Goal: Book appointment/travel/reservation

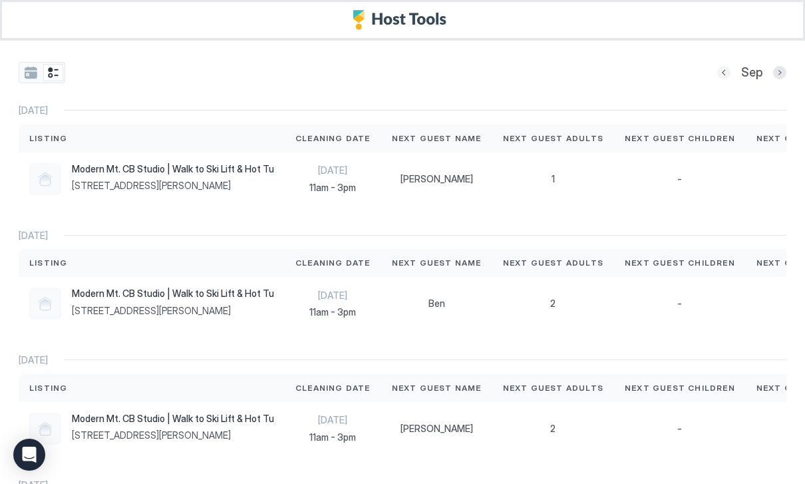
click at [724, 73] on button "Previous month" at bounding box center [723, 72] width 13 height 13
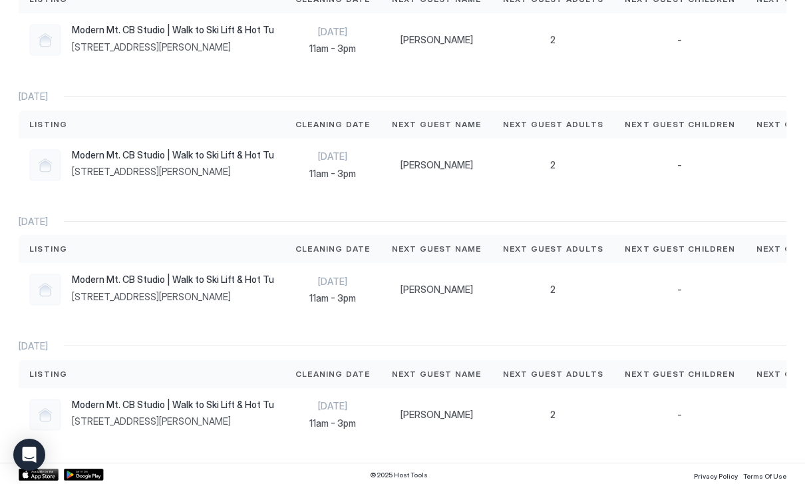
scroll to position [762, 0]
click at [231, 172] on span "[STREET_ADDRESS][PERSON_NAME]" at bounding box center [173, 172] width 202 height 12
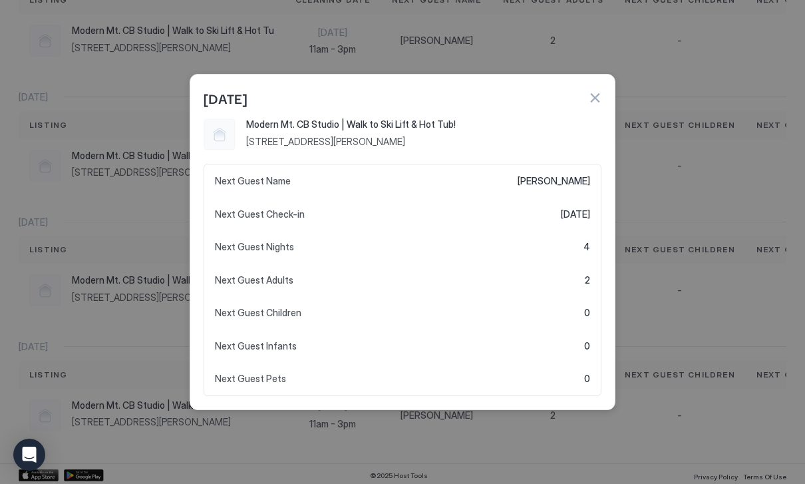
click at [742, 182] on div at bounding box center [402, 242] width 805 height 484
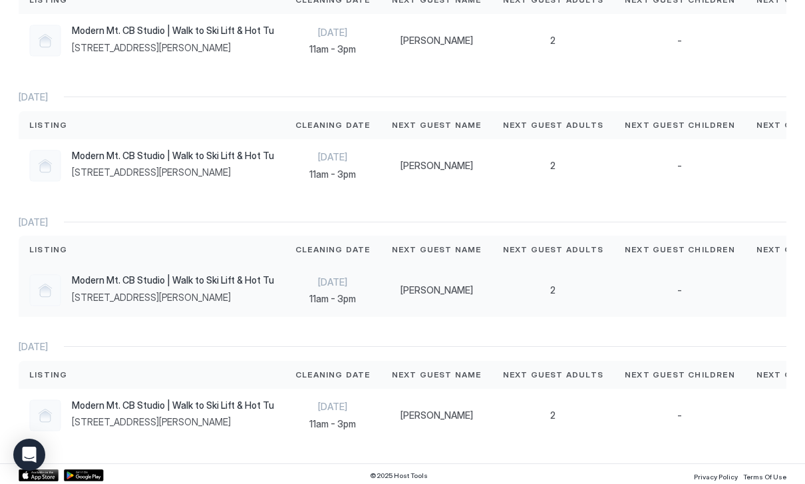
click at [341, 286] on div "Aug 24th 11am - 3pm" at bounding box center [332, 290] width 75 height 29
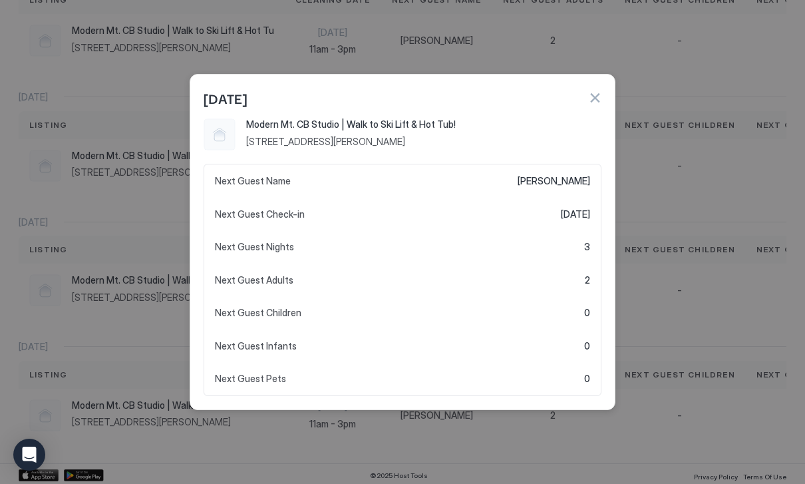
click at [605, 100] on div "[DATE]" at bounding box center [402, 97] width 424 height 44
click at [595, 101] on button "button" at bounding box center [594, 97] width 13 height 13
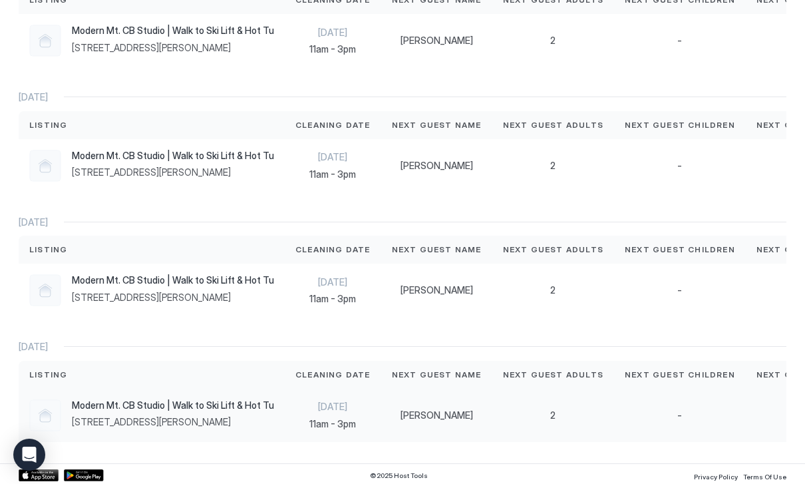
click at [224, 419] on span "[STREET_ADDRESS][PERSON_NAME]" at bounding box center [173, 422] width 202 height 12
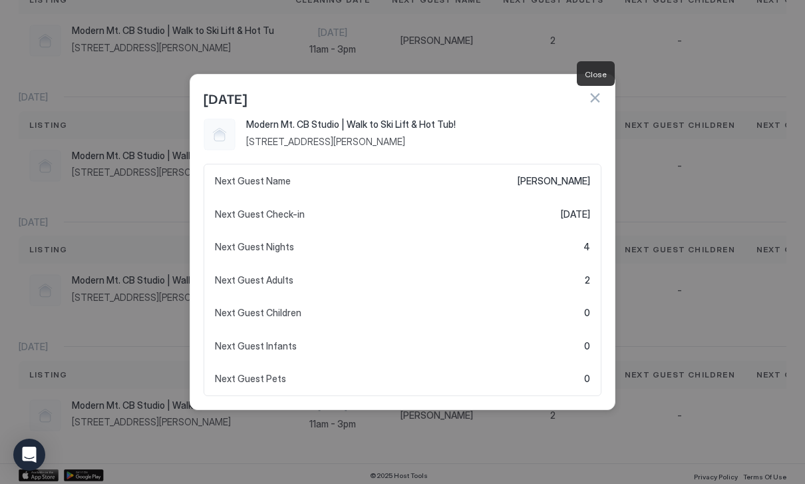
click at [596, 102] on button "button" at bounding box center [594, 97] width 13 height 13
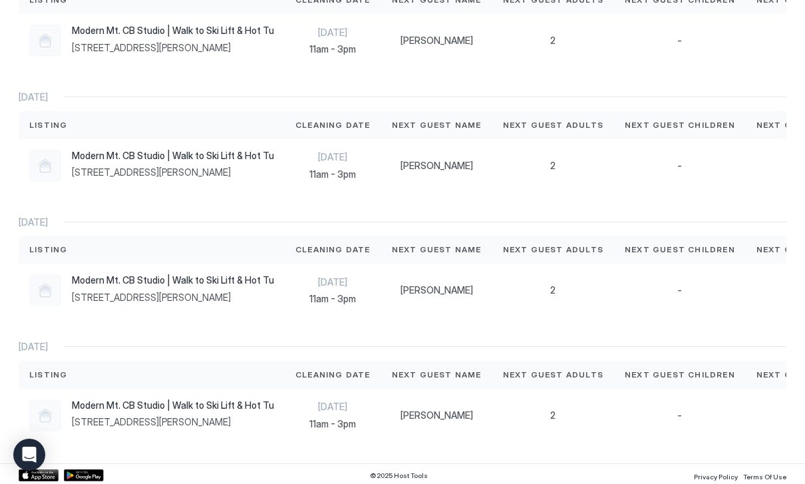
scroll to position [642, 0]
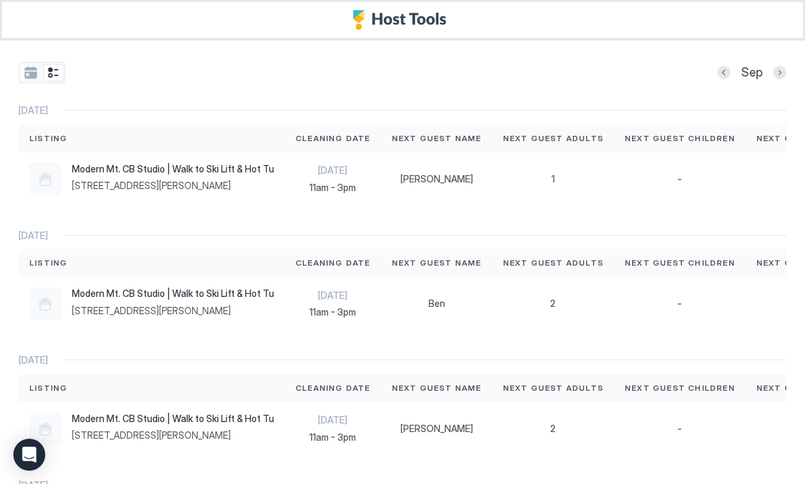
click at [722, 72] on button "Previous month" at bounding box center [723, 72] width 13 height 13
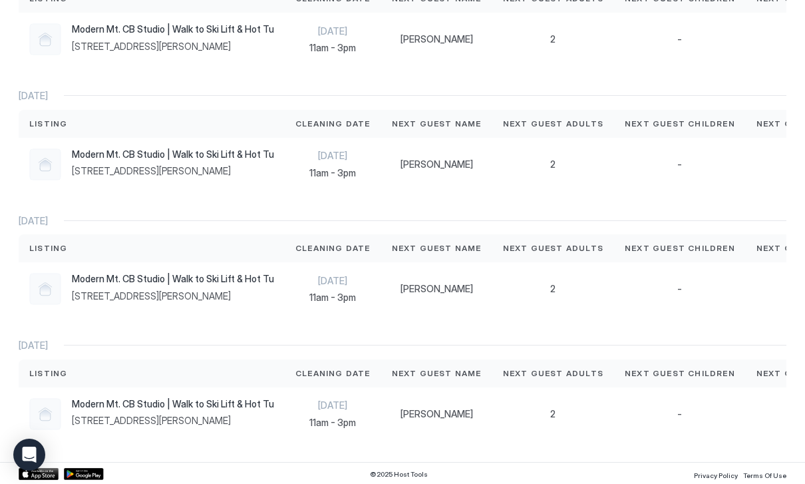
scroll to position [762, 0]
click at [359, 295] on span "11am - 3pm" at bounding box center [332, 299] width 75 height 12
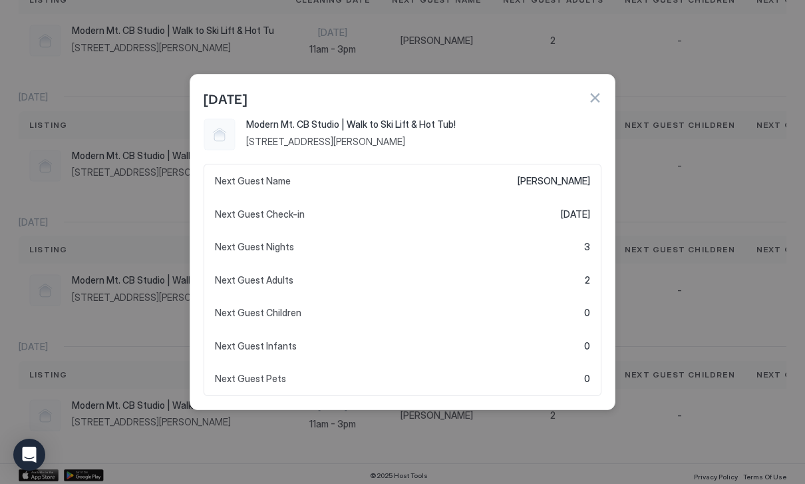
click at [597, 103] on button "button" at bounding box center [594, 97] width 13 height 13
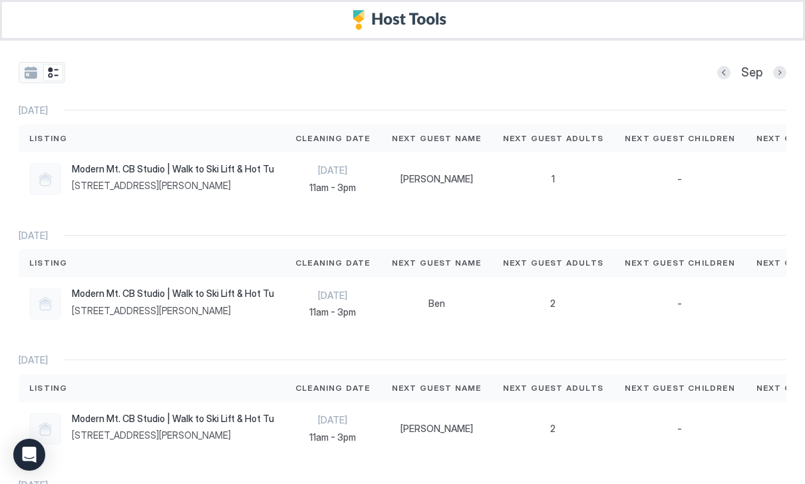
click at [770, 67] on div "Sep" at bounding box center [751, 72] width 69 height 21
